Goal: Book appointment/travel/reservation

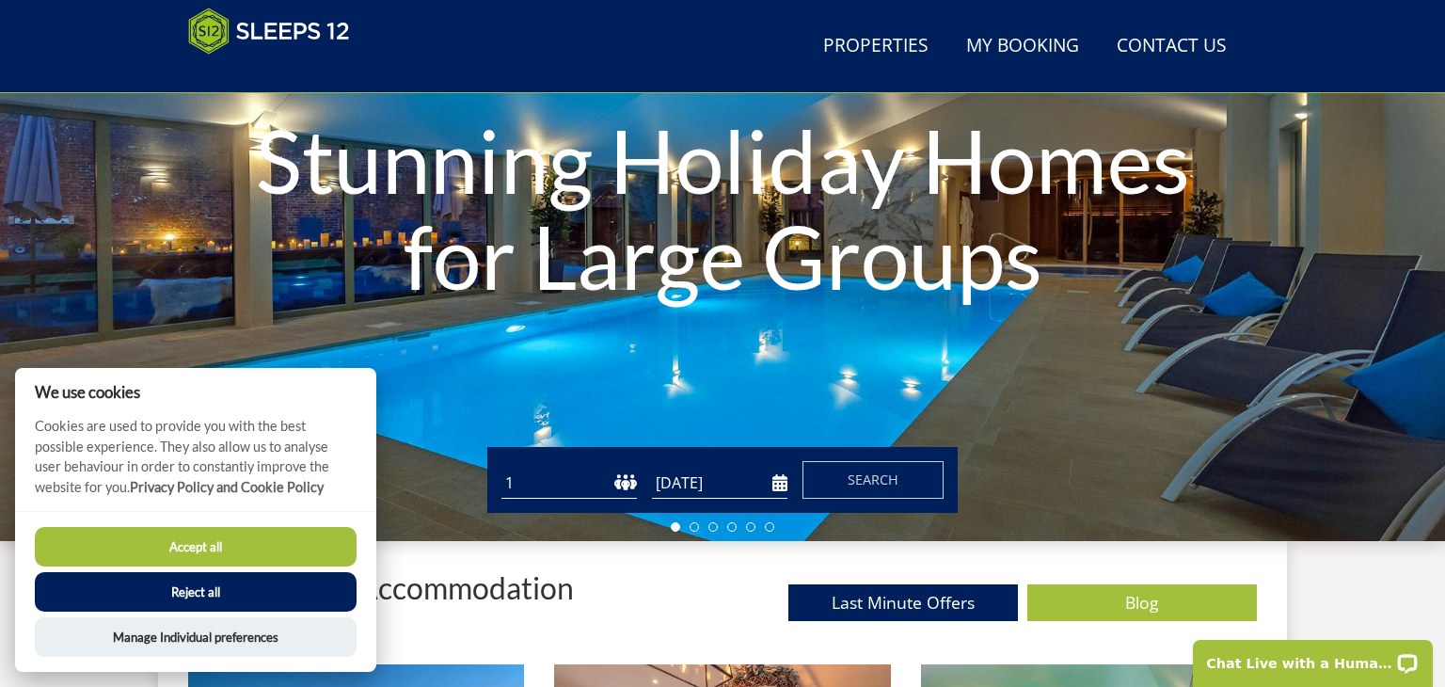
click at [609, 480] on select "1 2 3 4 5 6 7 8 9 10 11 12 13 14 15 16 17 18 19 20 21 22 23 24 25 26 27 28 29 3…" at bounding box center [568, 482] width 135 height 31
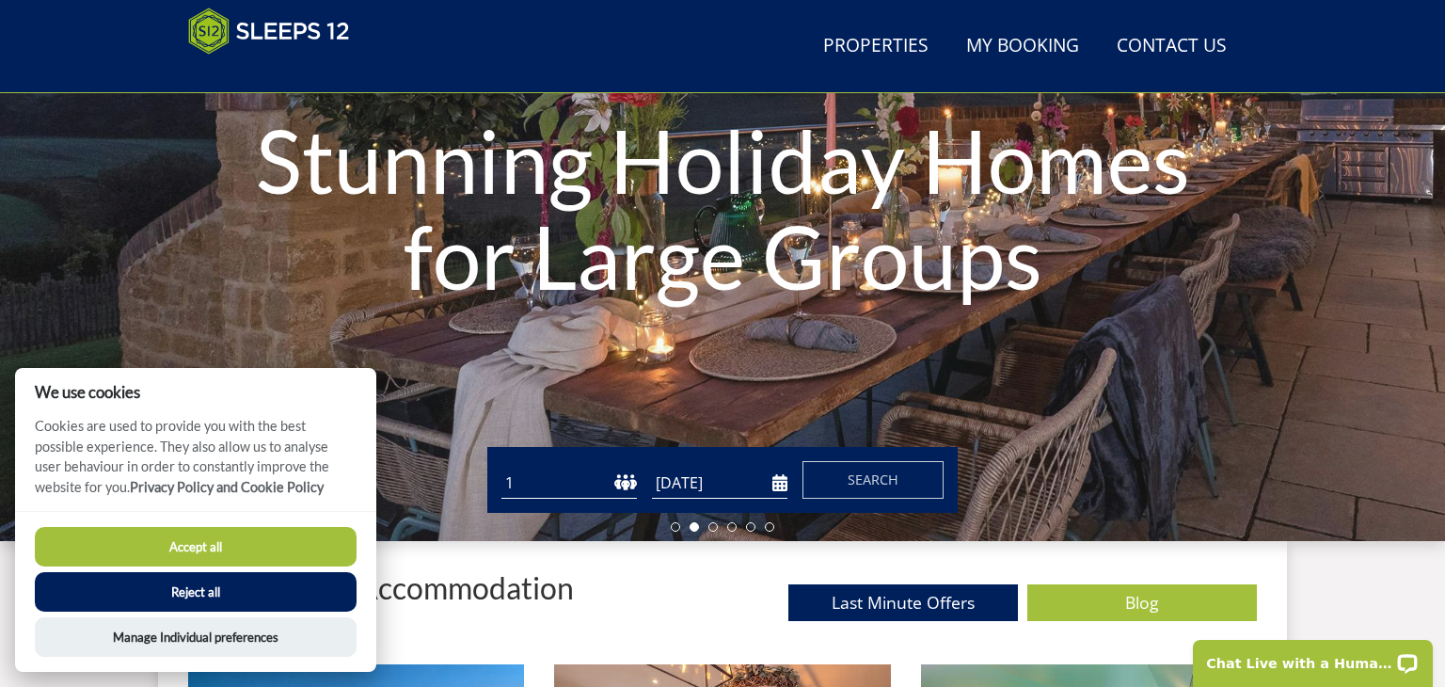
select select "11"
click at [501, 467] on select "1 2 3 4 5 6 7 8 9 10 11 12 13 14 15 16 17 18 19 20 21 22 23 24 25 26 27 28 29 3…" at bounding box center [568, 482] width 135 height 31
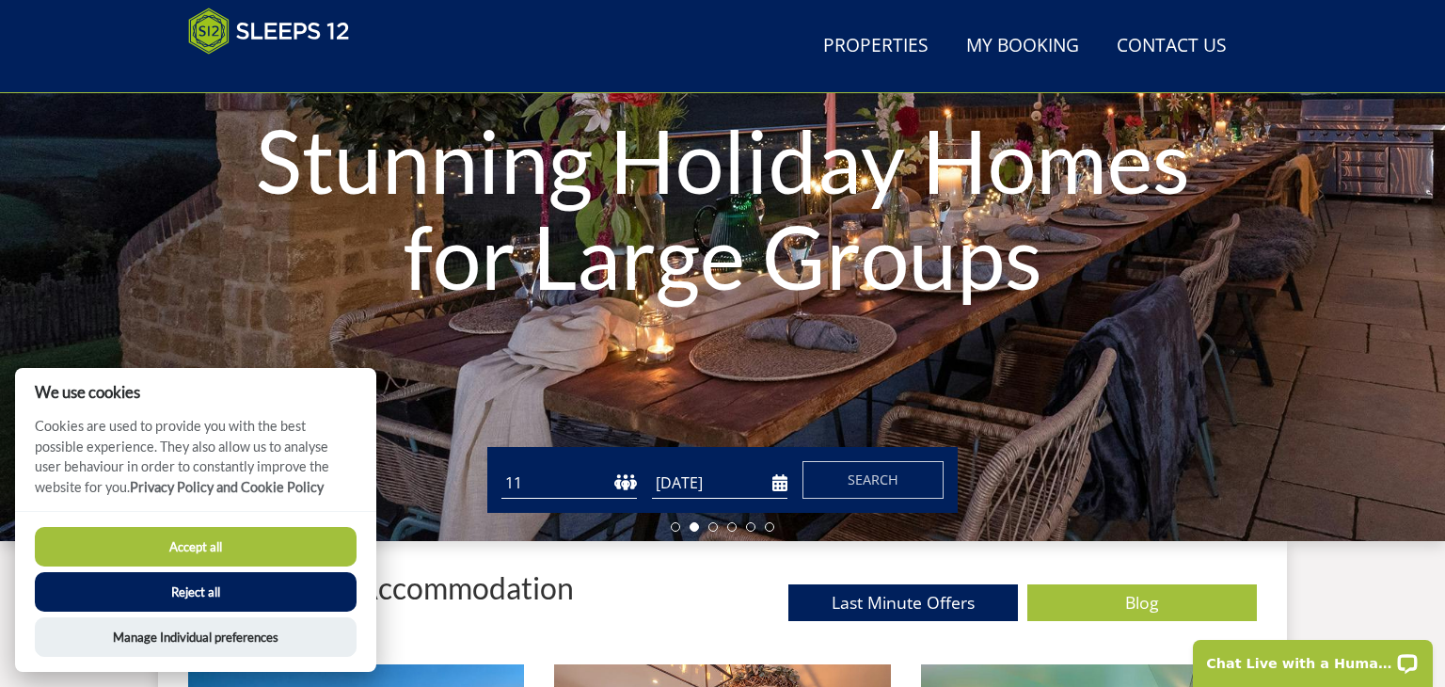
click at [721, 474] on input "[DATE]" at bounding box center [719, 482] width 135 height 31
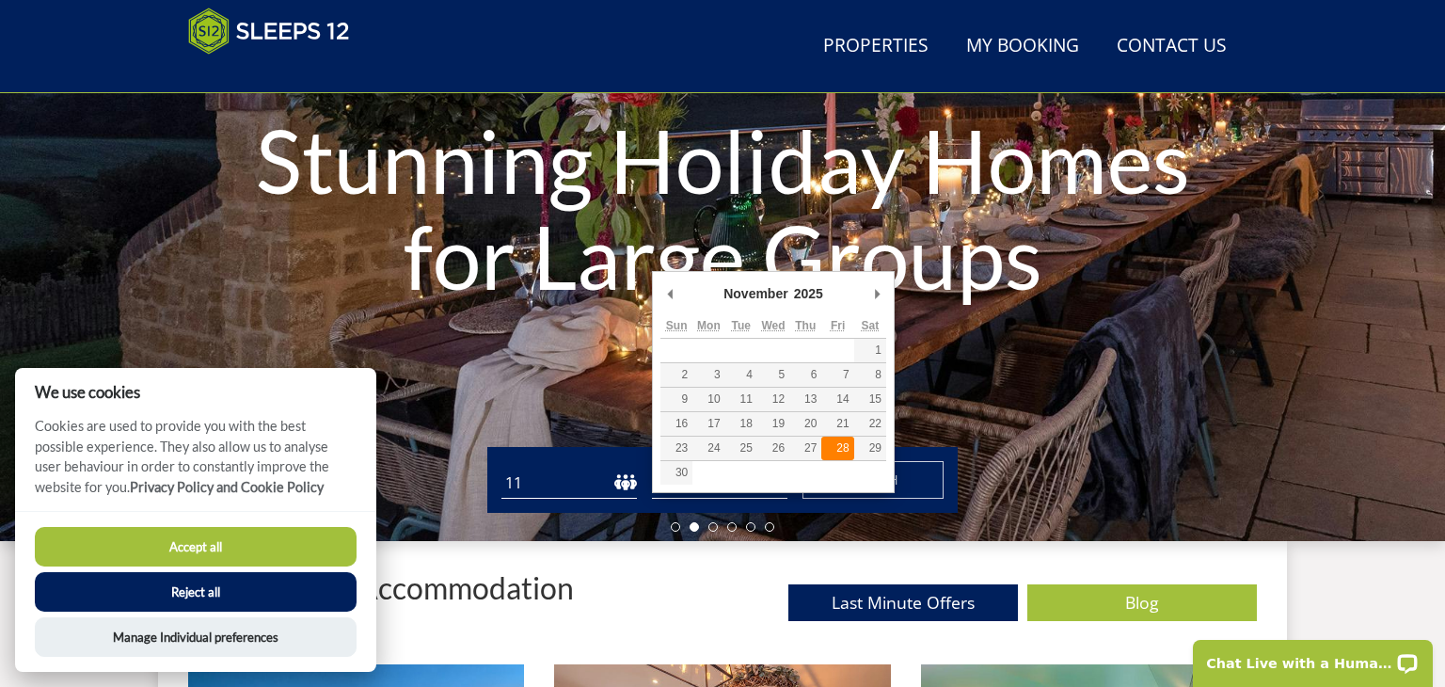
type input "[DATE]"
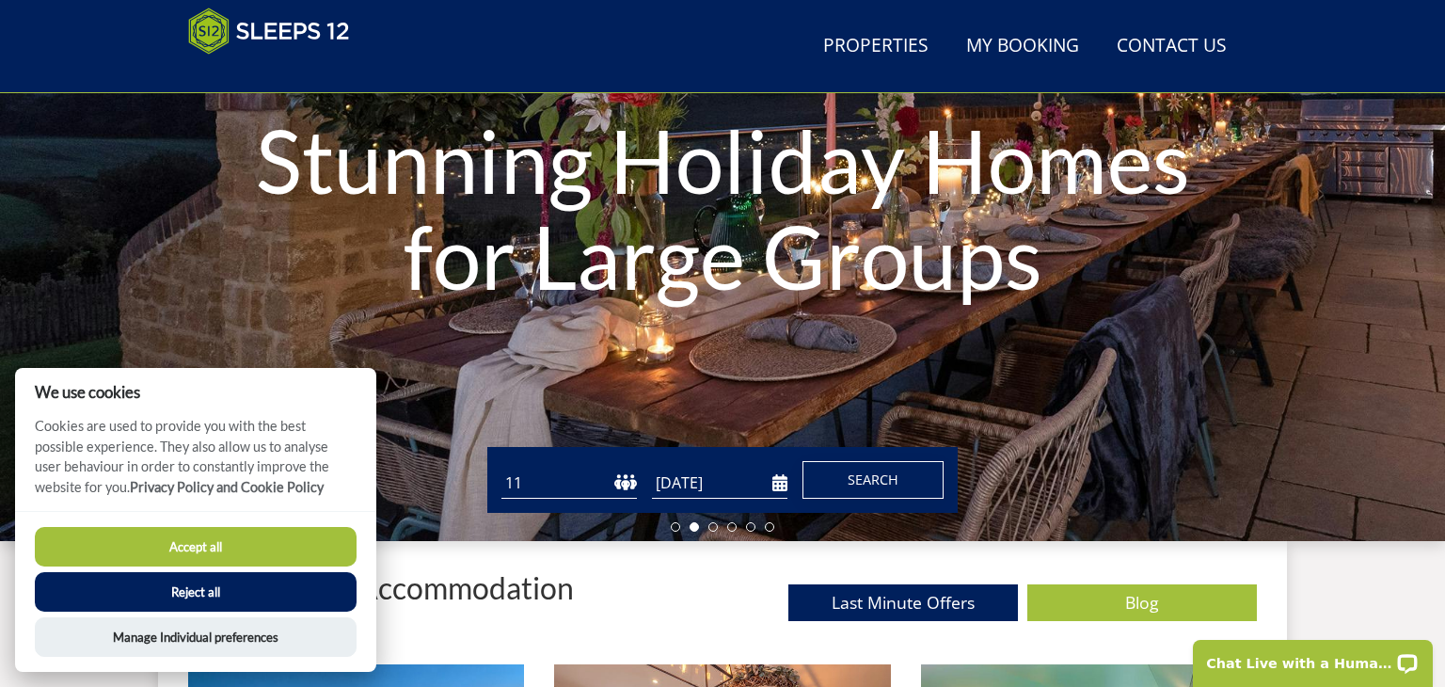
click at [835, 489] on button "Search" at bounding box center [872, 480] width 141 height 38
click at [100, 554] on button "Accept all" at bounding box center [196, 547] width 322 height 40
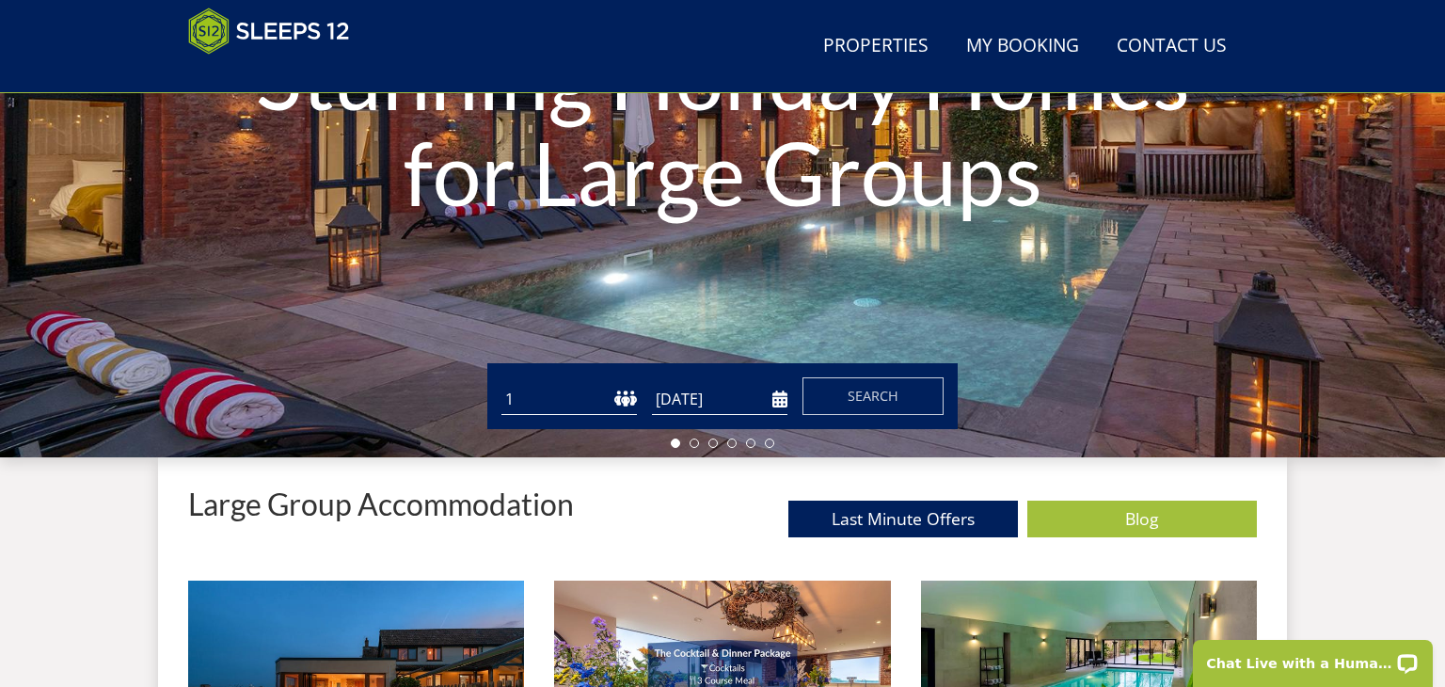
scroll to position [327, 0]
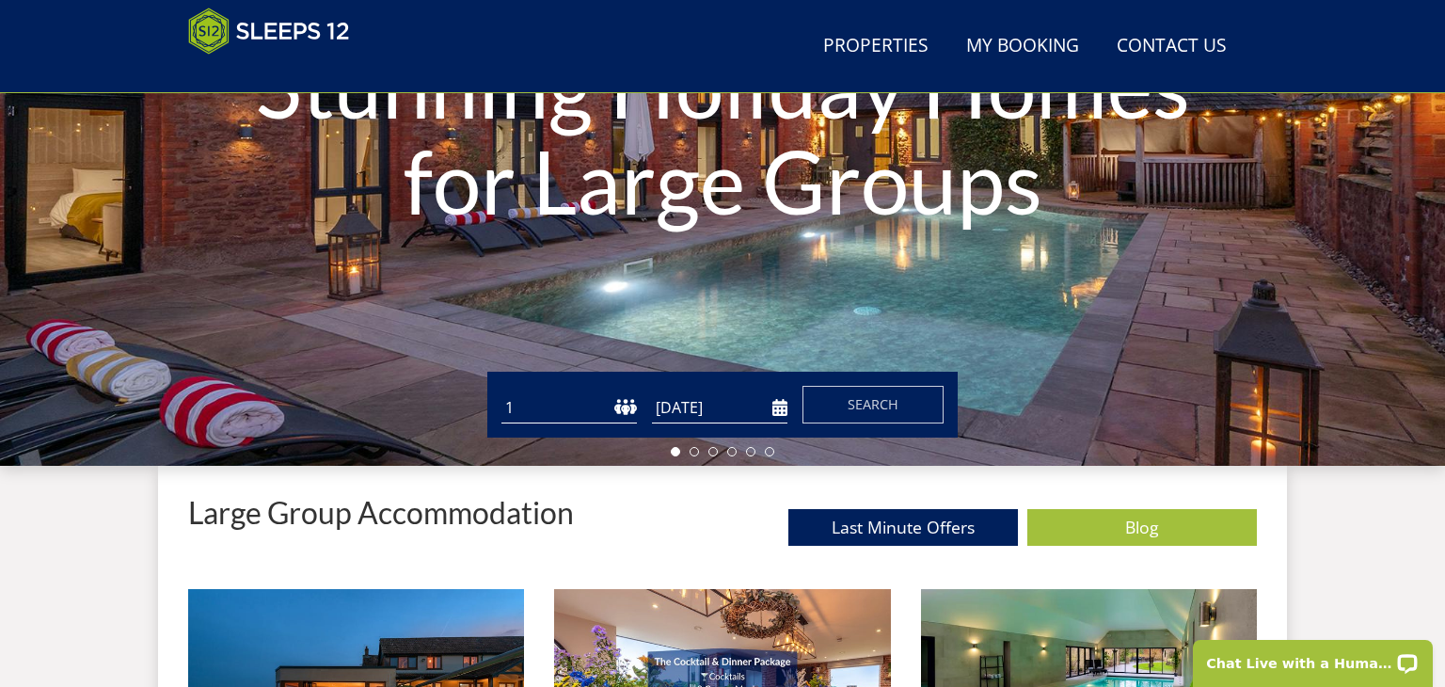
click at [542, 411] on select "1 2 3 4 5 6 7 8 9 10 11 12 13 14 15 16 17 18 19 20 21 22 23 24 25 26 27 28 29 3…" at bounding box center [568, 407] width 135 height 31
select select "11"
click at [501, 392] on select "1 2 3 4 5 6 7 8 9 10 11 12 13 14 15 16 17 18 19 20 21 22 23 24 25 26 27 28 29 3…" at bounding box center [568, 407] width 135 height 31
click at [768, 406] on input "[DATE]" at bounding box center [719, 407] width 135 height 31
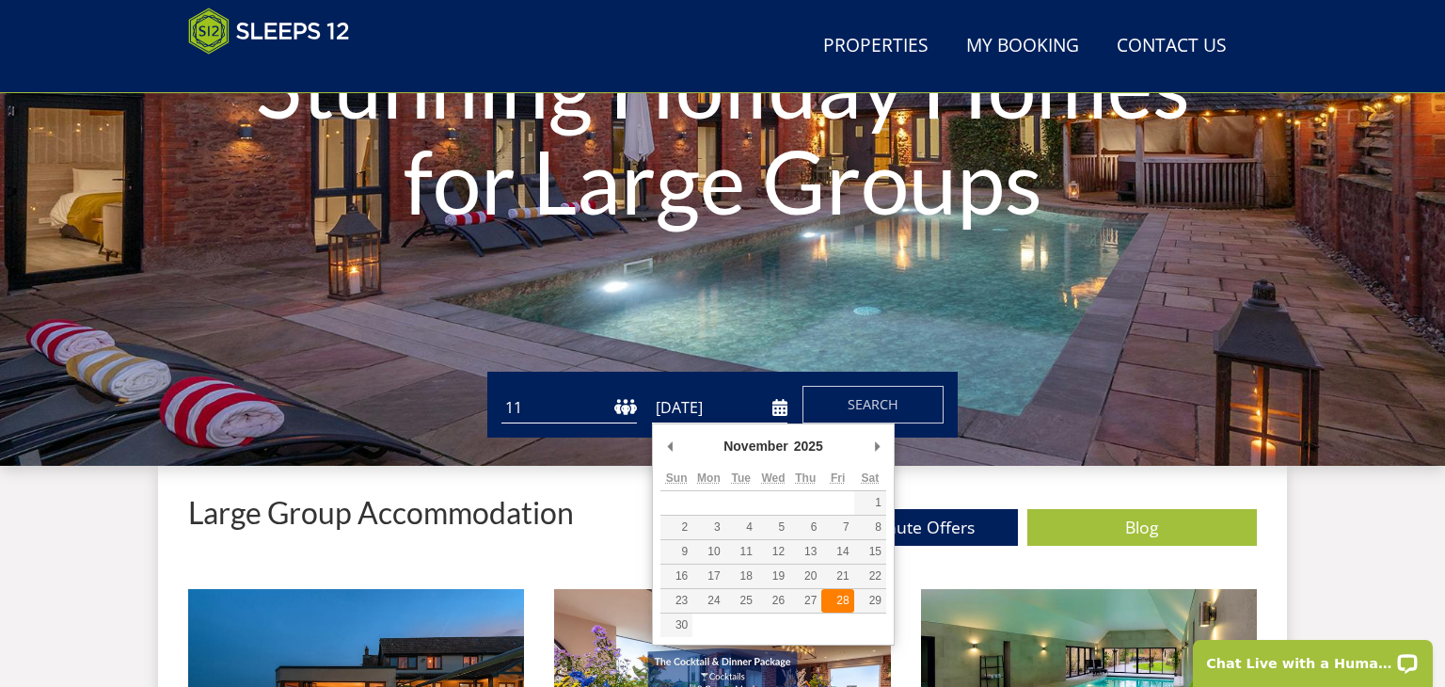
type input "[DATE]"
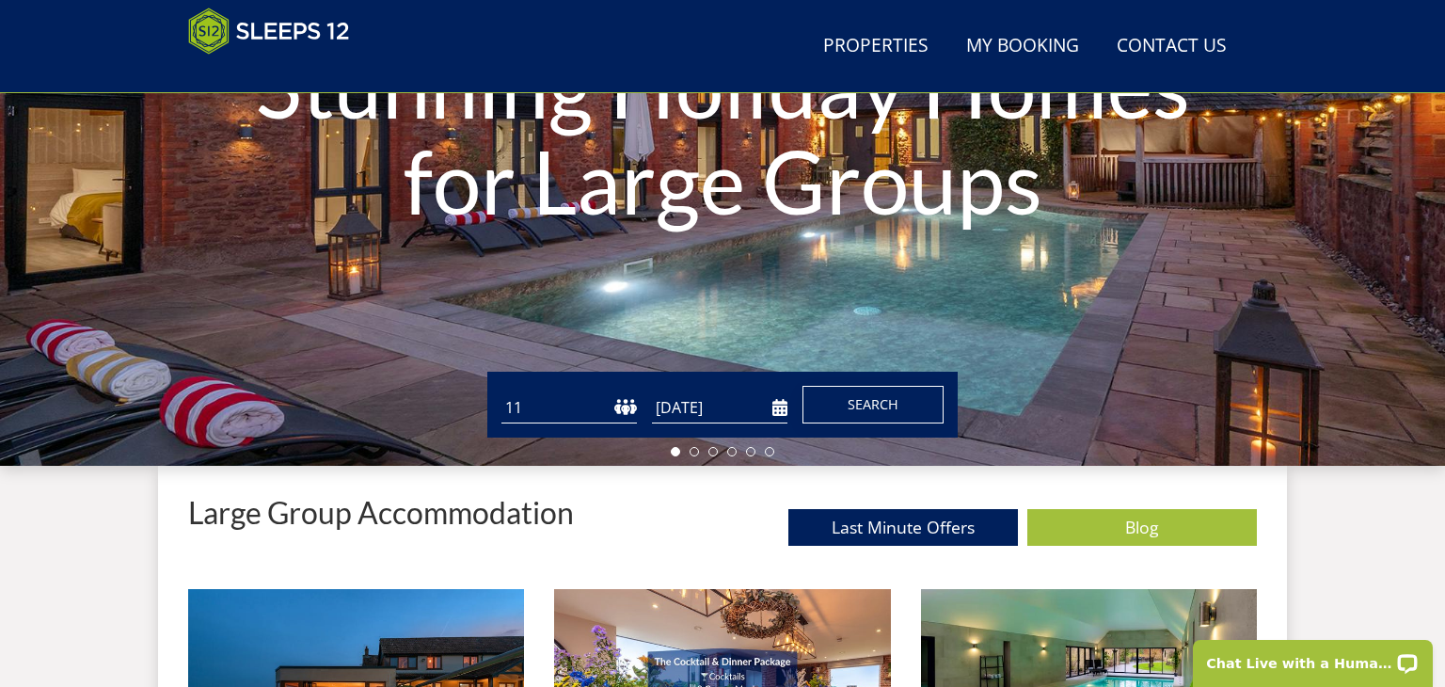
click at [865, 411] on span "Search" at bounding box center [872, 404] width 51 height 18
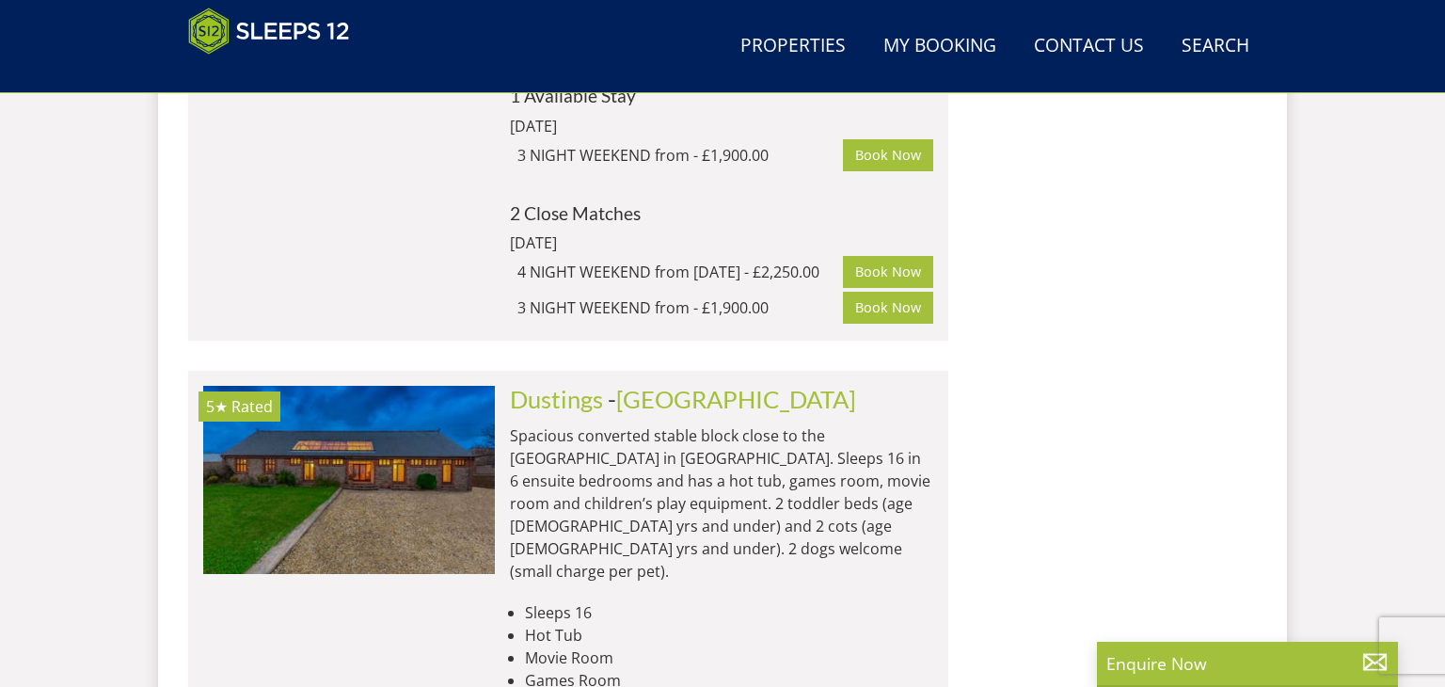
scroll to position [4512, 0]
